Goal: Task Accomplishment & Management: Complete application form

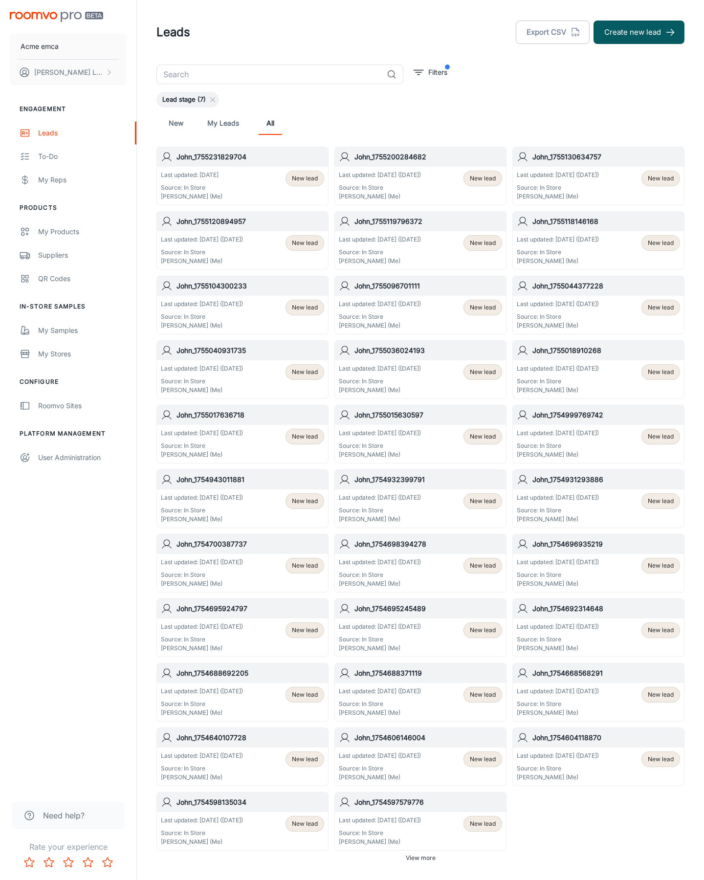
click at [639, 32] on button "Create new lead" at bounding box center [639, 32] width 91 height 23
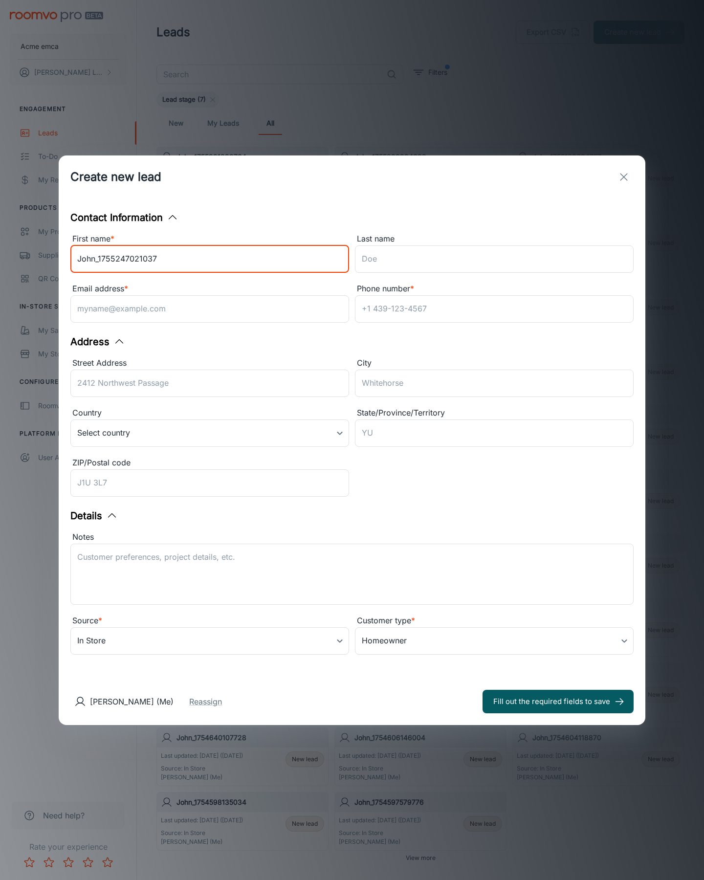
type input "John_1755247021037"
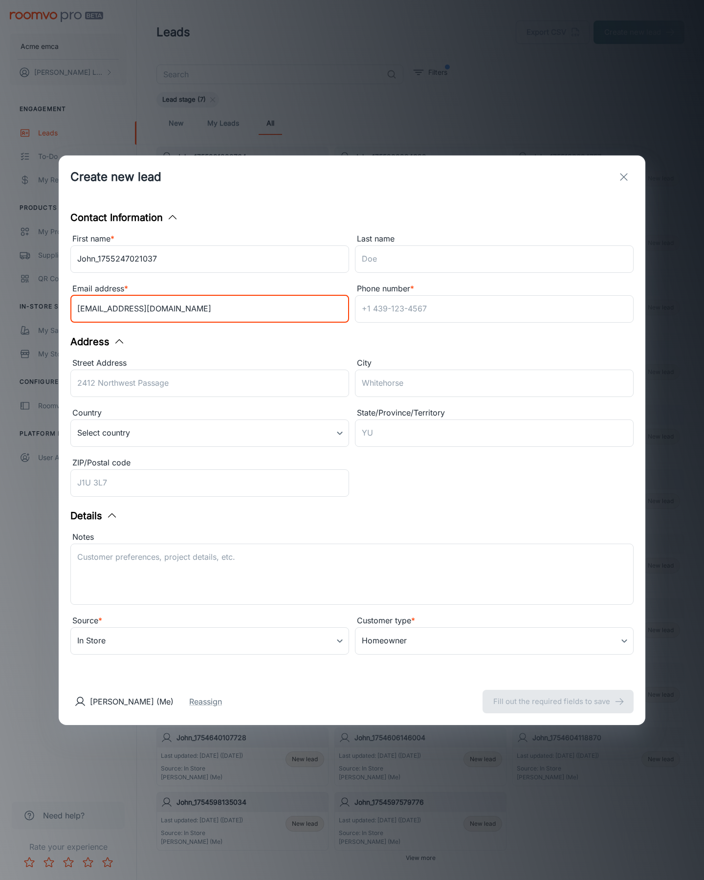
type input "[EMAIL_ADDRESS][DOMAIN_NAME]"
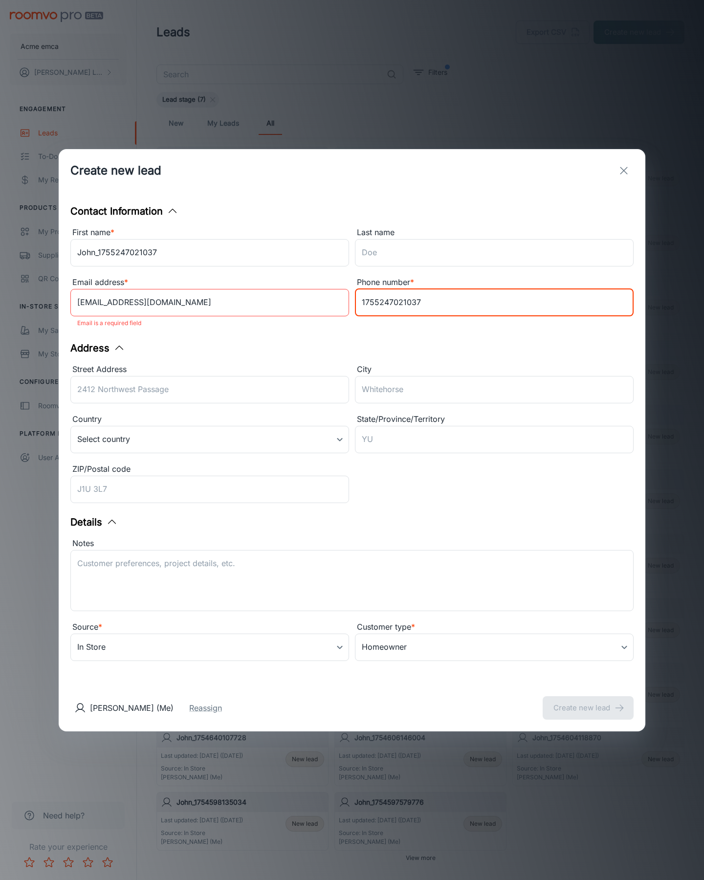
type input "1755247021037"
click at [588, 701] on button "Create new lead" at bounding box center [588, 707] width 91 height 23
